Goal: Find specific fact: Find specific fact

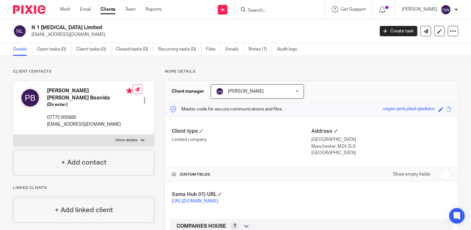
click at [260, 12] on input "Search" at bounding box center [276, 11] width 58 height 6
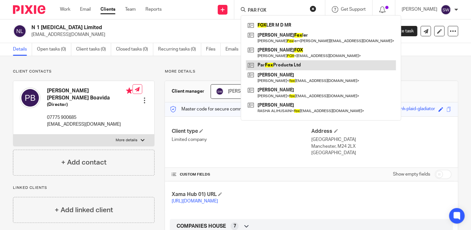
type input "PAR FOX"
click at [306, 64] on link at bounding box center [321, 65] width 150 height 10
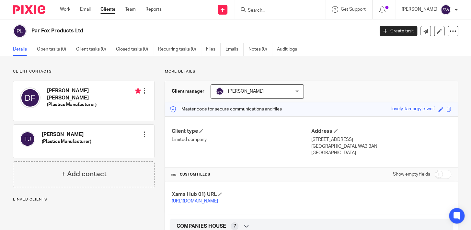
scroll to position [188, 0]
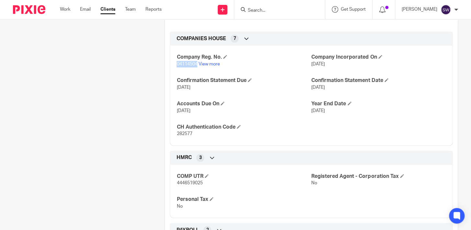
click at [177, 66] on span "04114504" at bounding box center [187, 64] width 21 height 5
drag, startPoint x: 190, startPoint y: 141, endPoint x: 173, endPoint y: 140, distance: 17.2
click at [173, 140] on div "Company Reg. No. 04114504 View more Company Incorporated On [DATE] Confirmation…" at bounding box center [311, 93] width 283 height 105
copy span "282577"
